Goal: Transaction & Acquisition: Purchase product/service

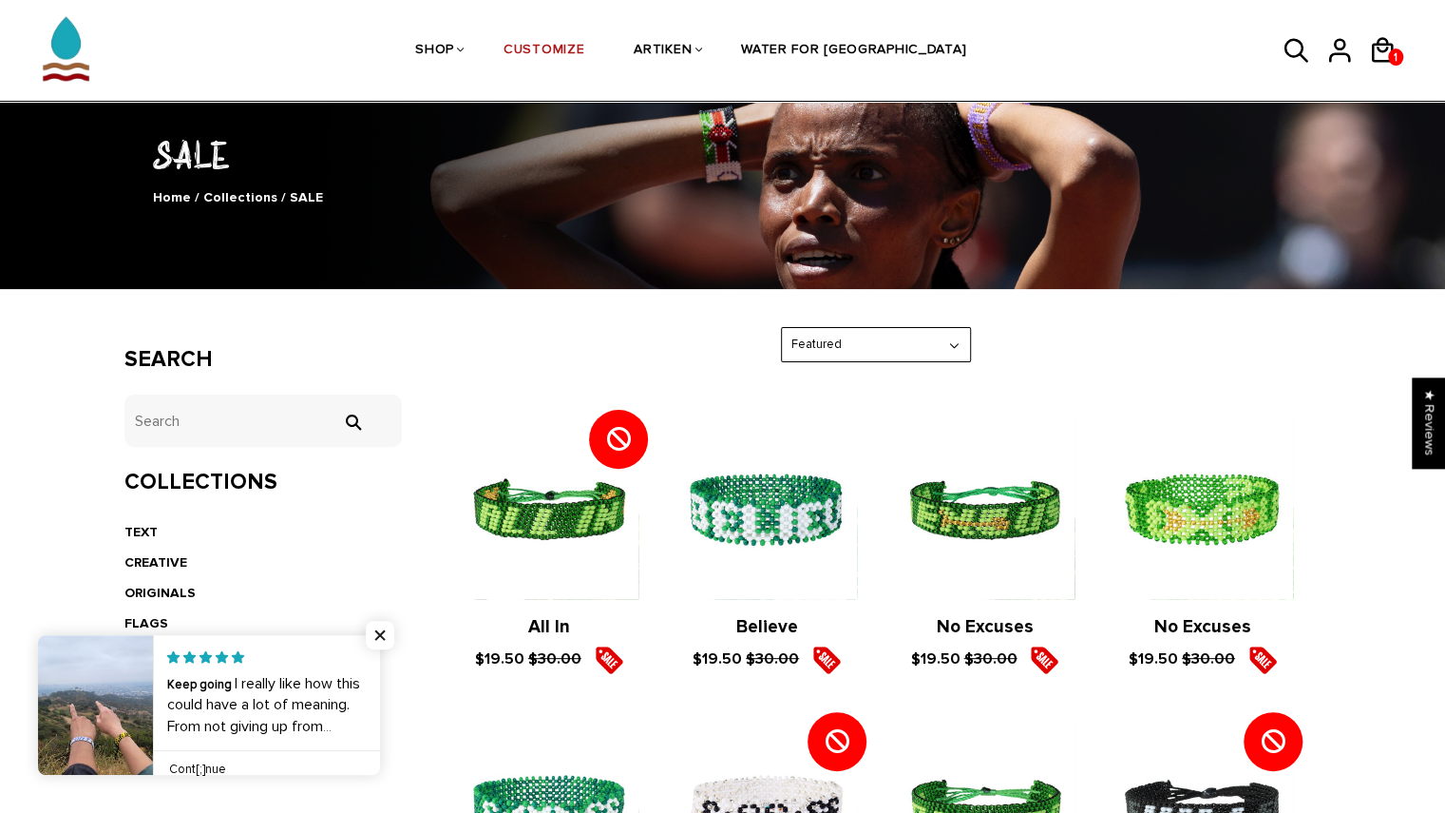
scroll to position [105, 0]
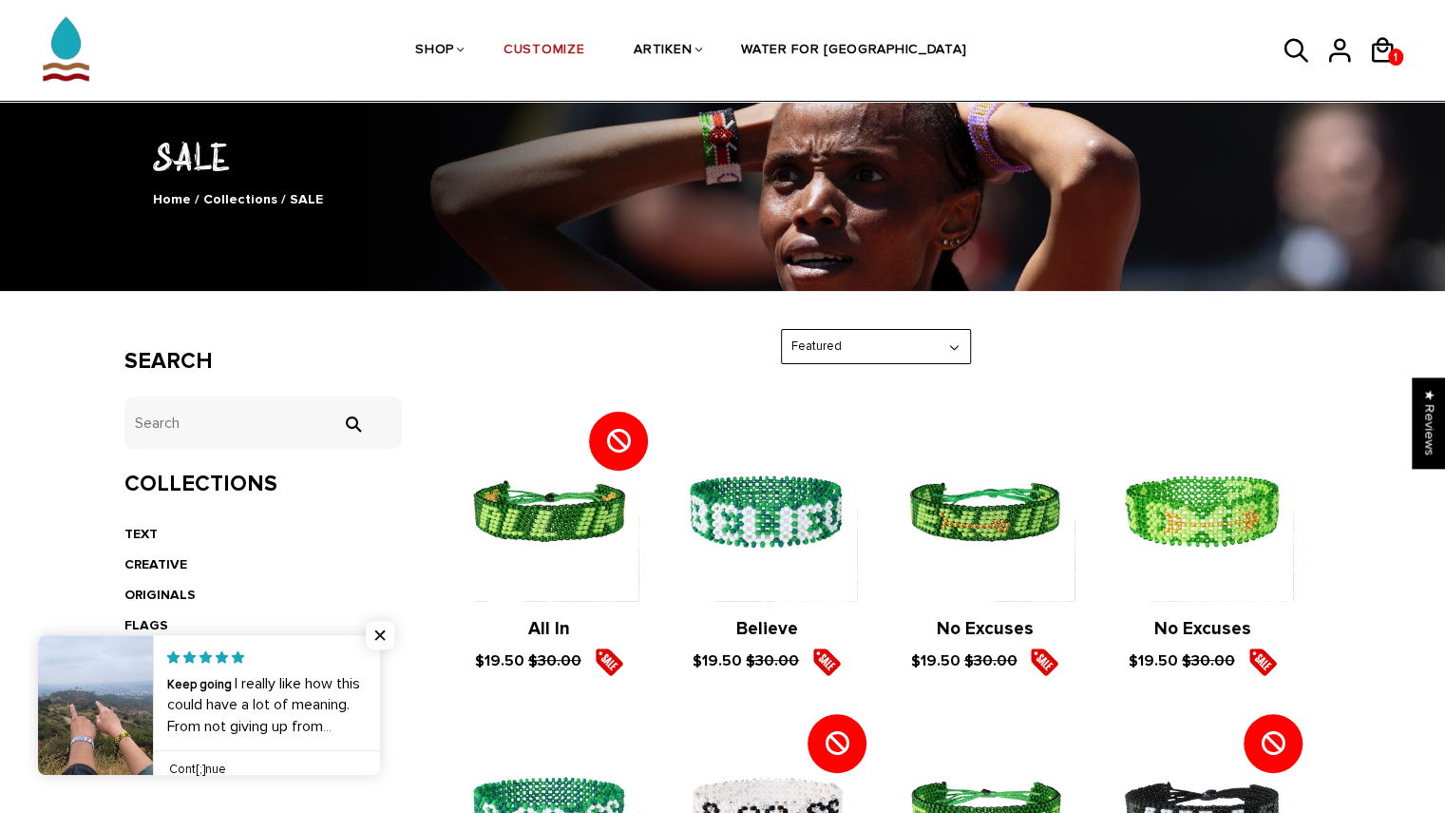
click at [874, 350] on select "Featured Best Selling $ Low to High $ High to Low Z-A A-Z Oldest to Newest Newe…" at bounding box center [876, 346] width 188 height 33
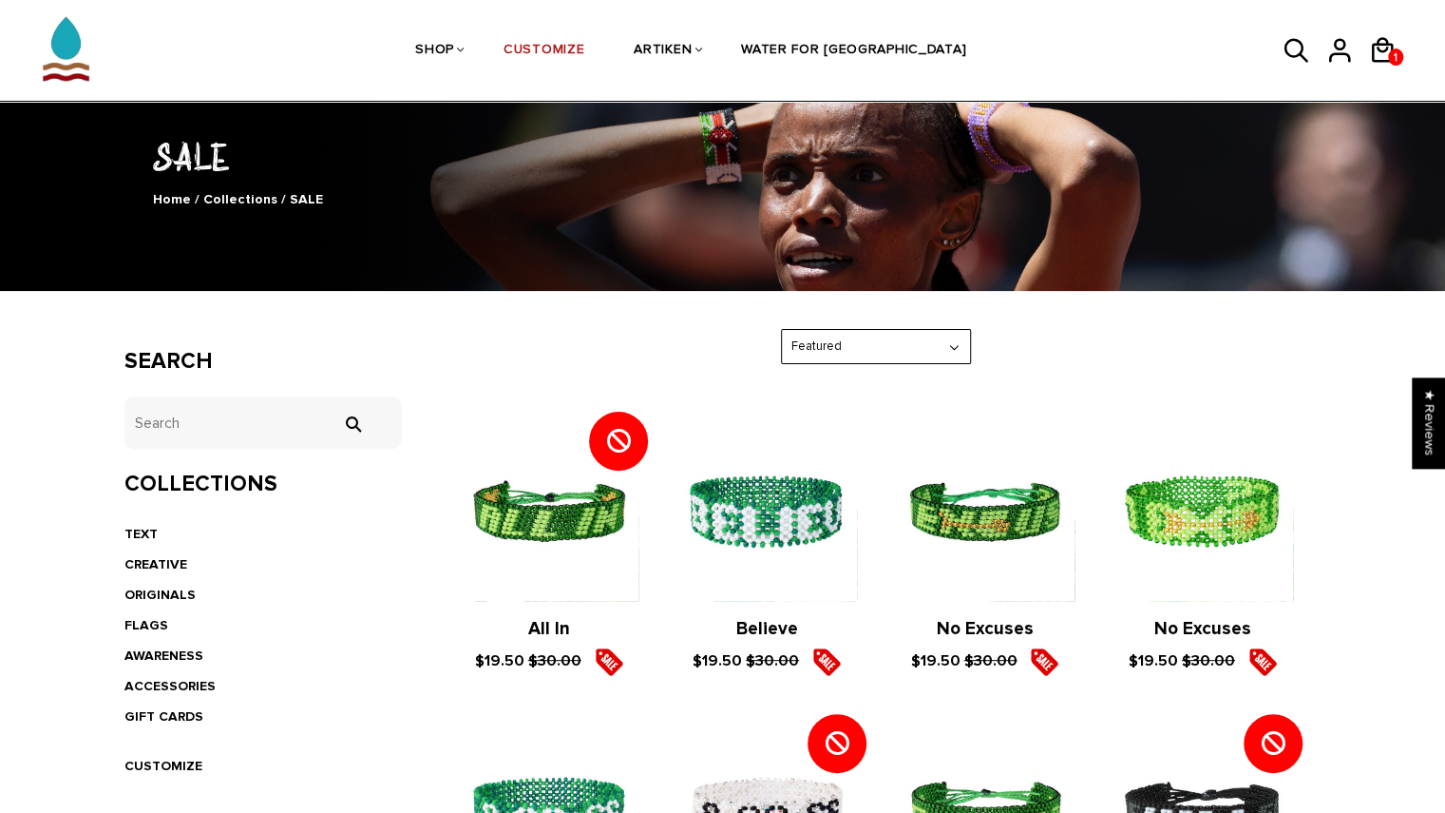
click at [713, 356] on div "Featured Featured Best Selling $ Low to High $ High to Low Z-A A-Z Oldest to Ne…" at bounding box center [875, 346] width 891 height 35
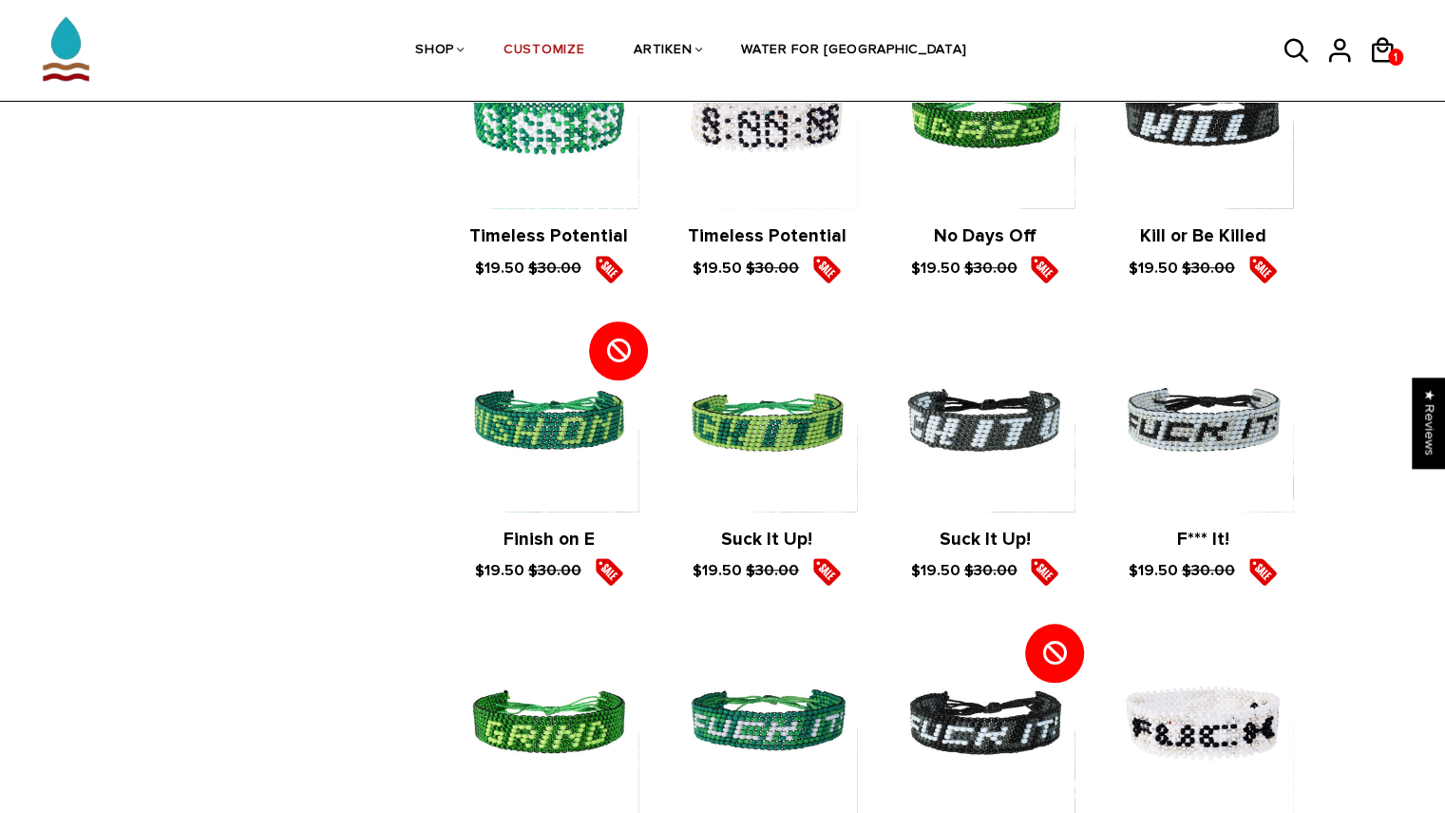
scroll to position [798, 0]
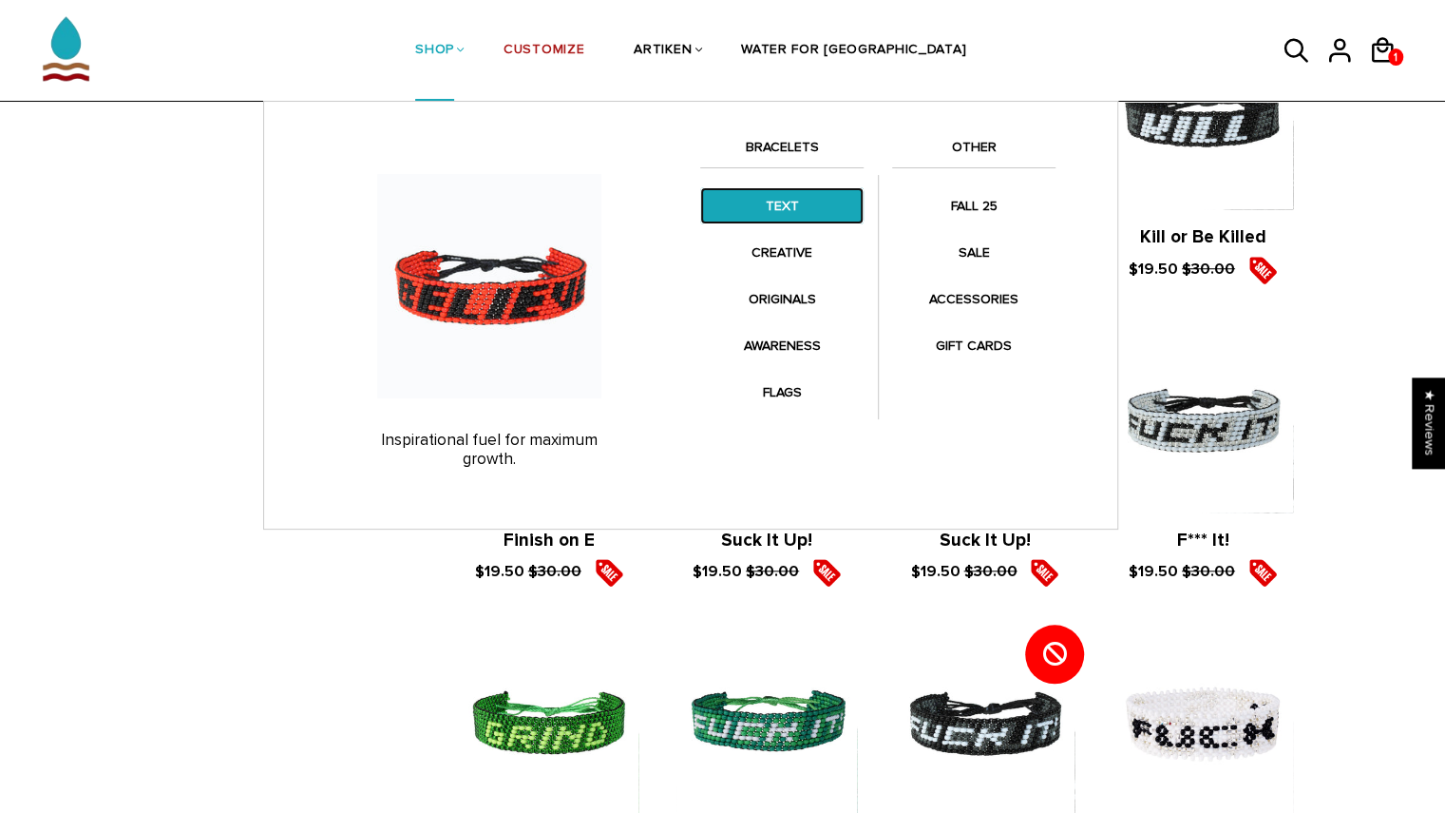
click at [781, 207] on link "TEXT" at bounding box center [781, 205] width 163 height 37
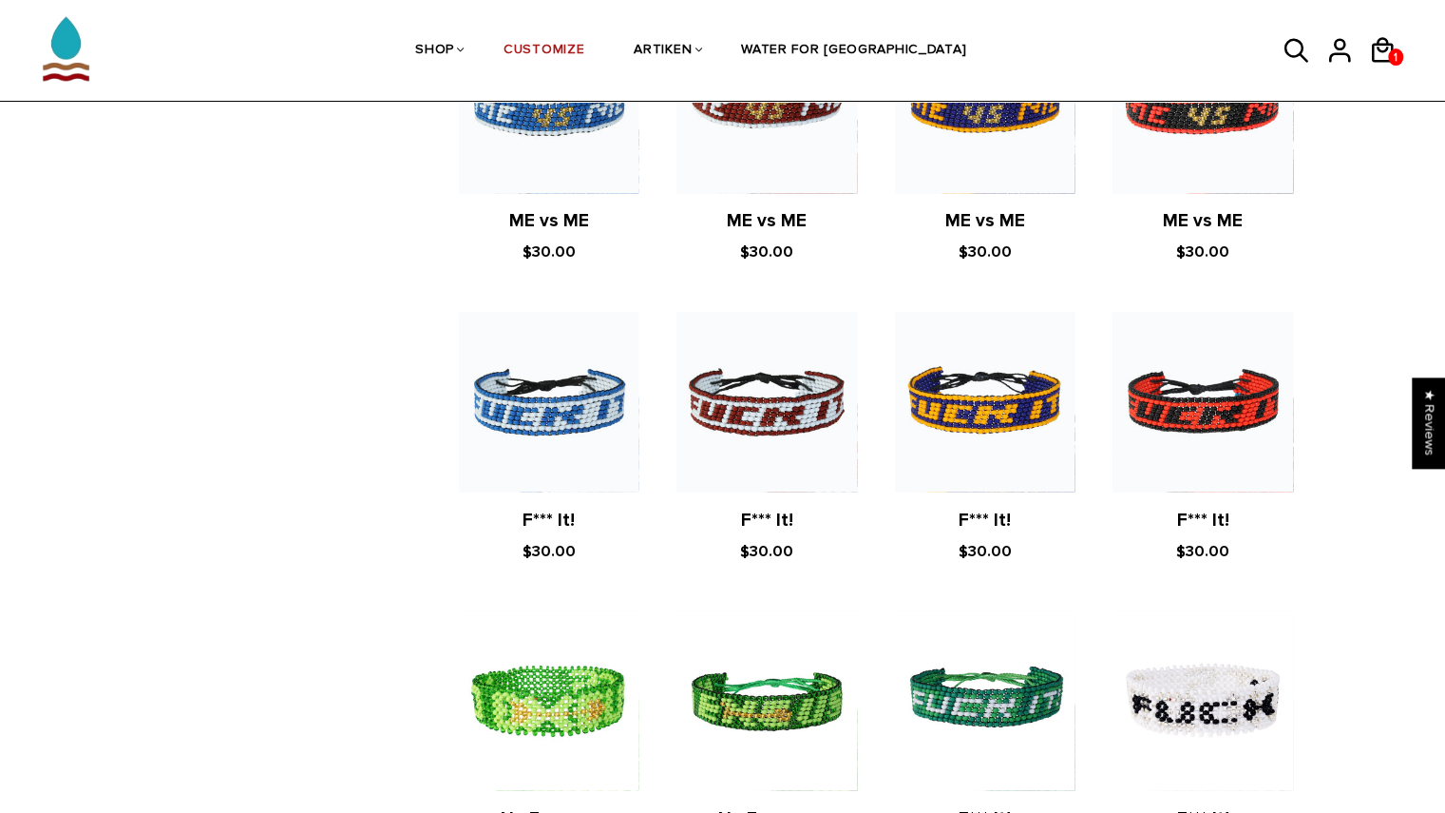
scroll to position [1489, 0]
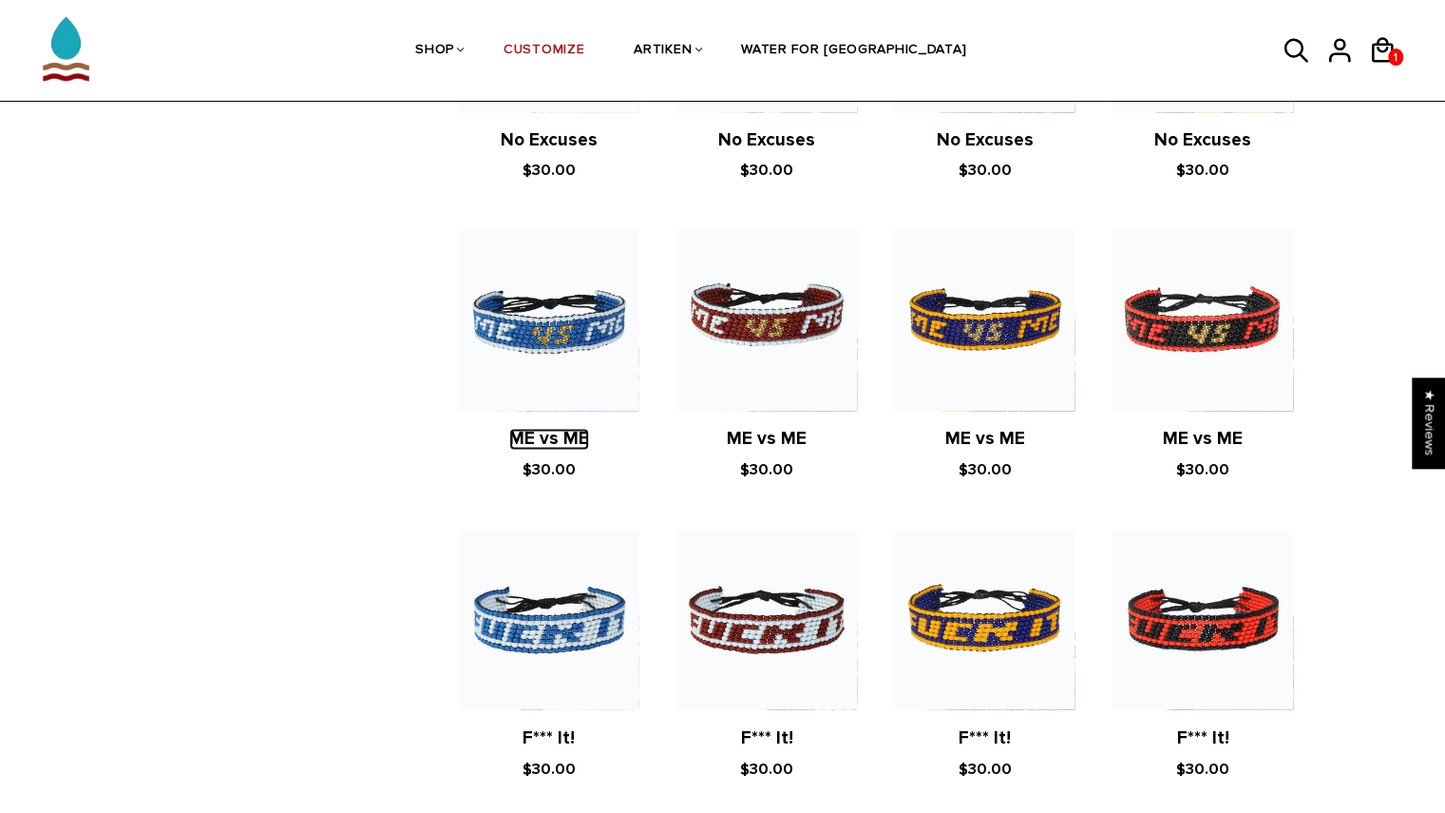
click at [574, 432] on link "ME vs ME" at bounding box center [549, 439] width 80 height 22
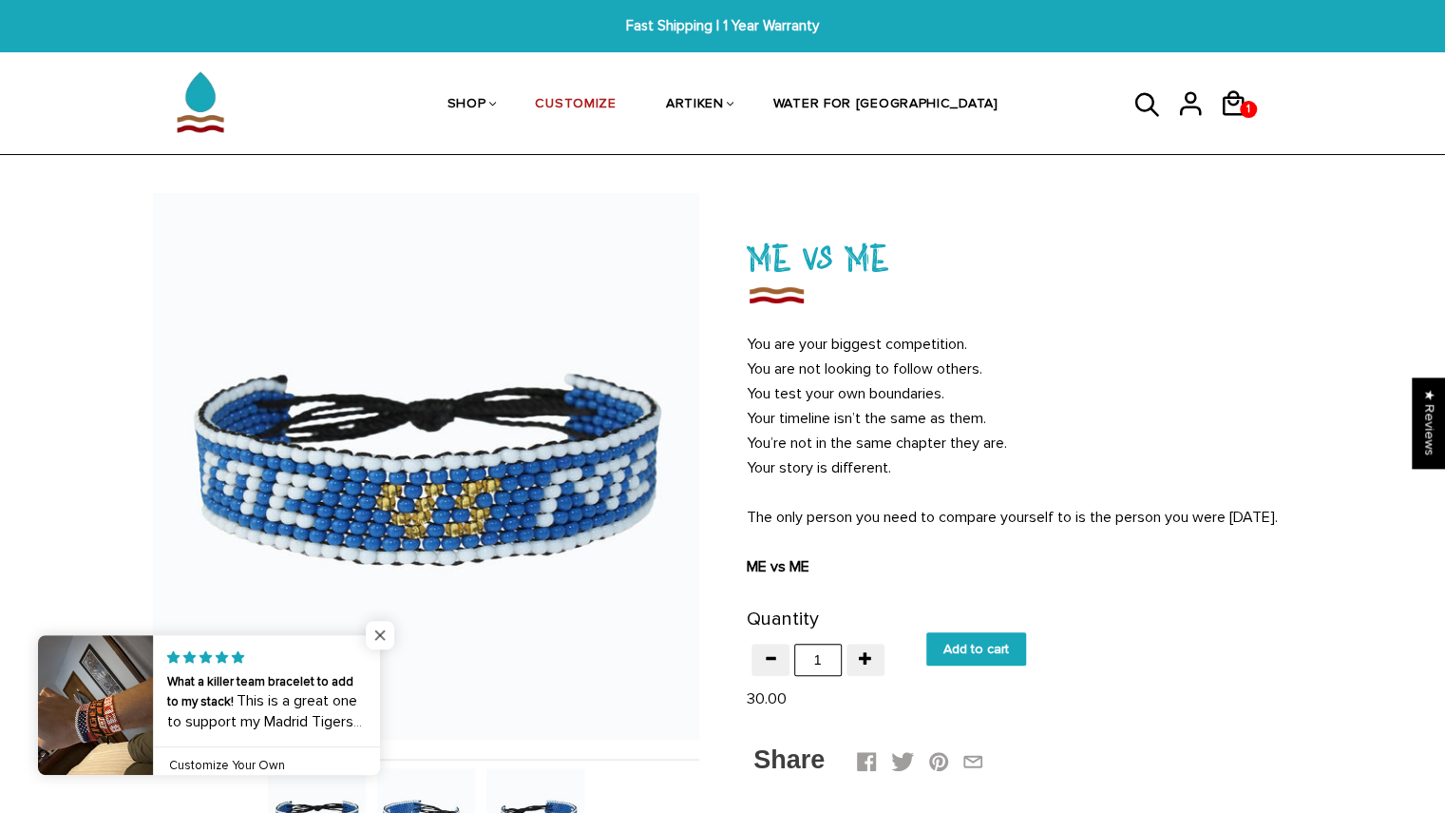
click at [380, 637] on span "Close popup widget" at bounding box center [380, 635] width 29 height 29
